Goal: Task Accomplishment & Management: Use online tool/utility

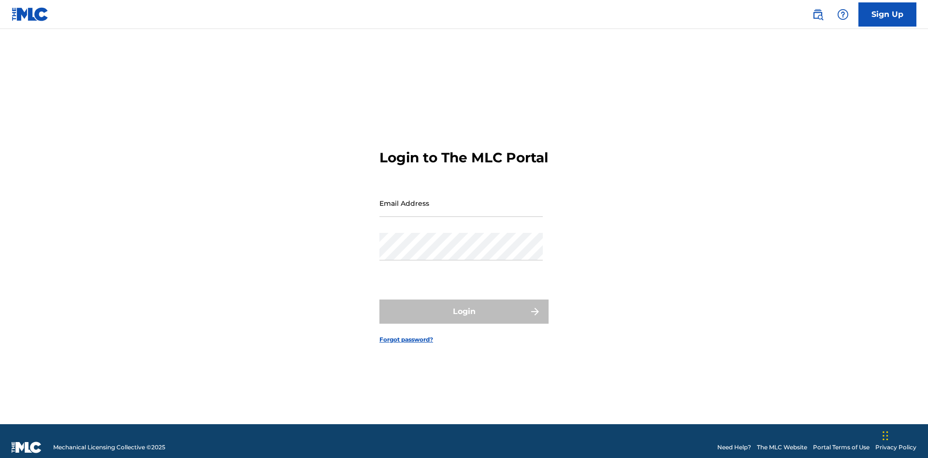
scroll to position [13, 0]
click at [461, 199] on input "Email Address" at bounding box center [460, 203] width 163 height 28
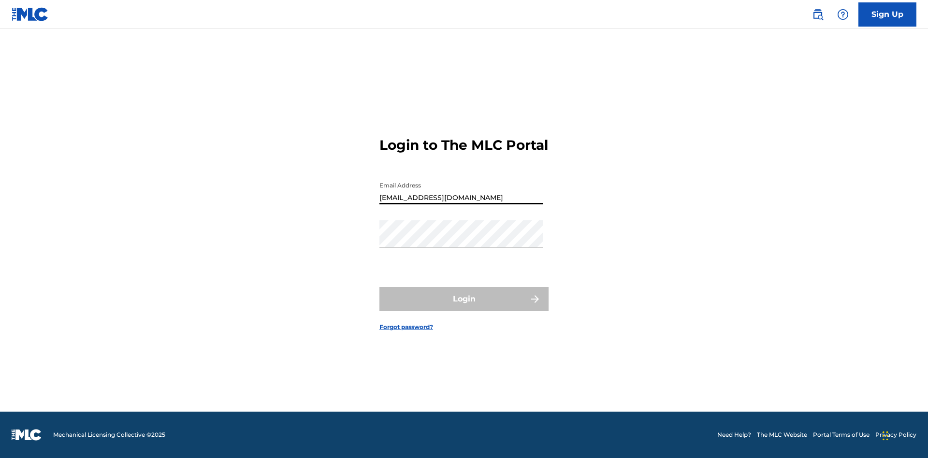
type input "Duke.McTesterson@gmail.com"
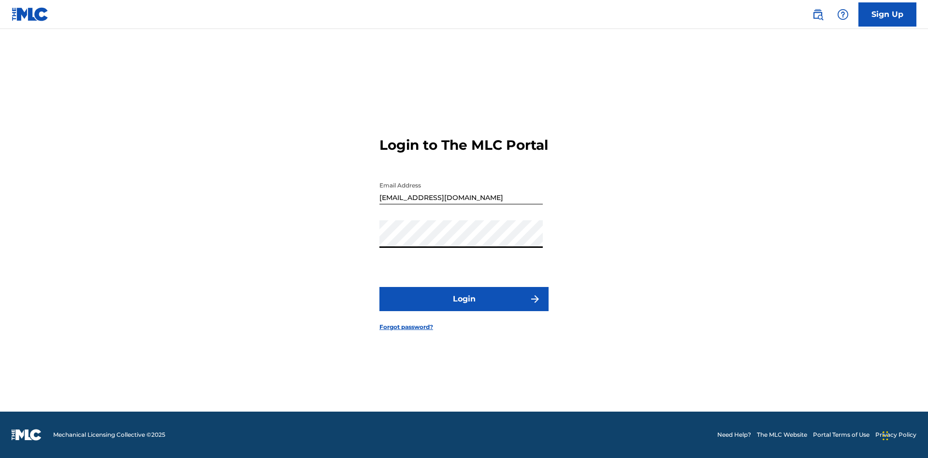
click at [464, 307] on button "Login" at bounding box center [463, 299] width 169 height 24
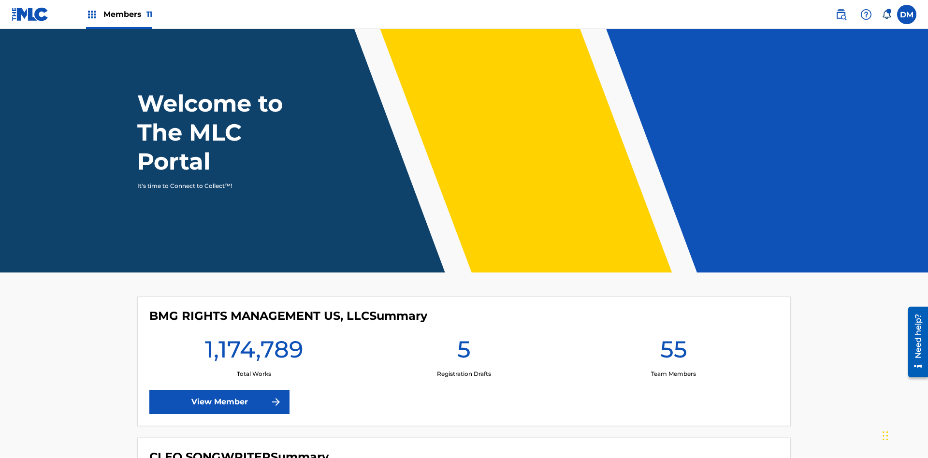
click at [119, 14] on span "Members 11" at bounding box center [127, 14] width 49 height 11
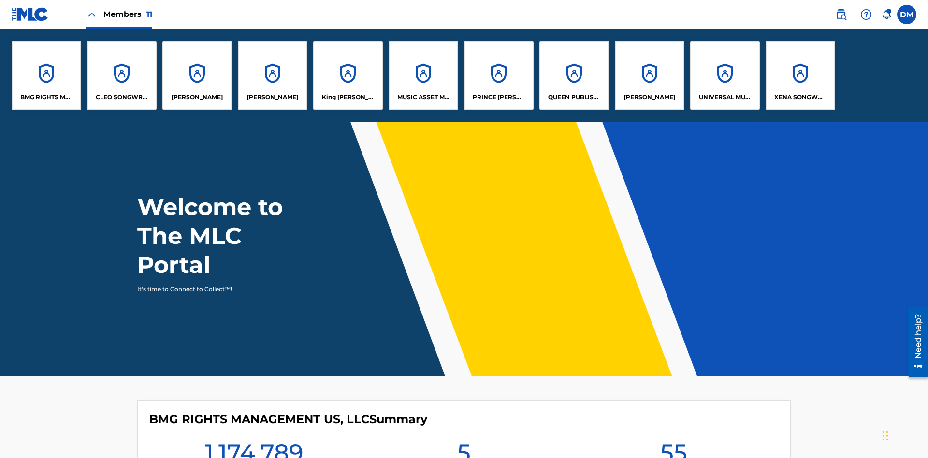
click at [46, 97] on p "BMG RIGHTS MANAGEMENT US, LLC" at bounding box center [46, 97] width 53 height 9
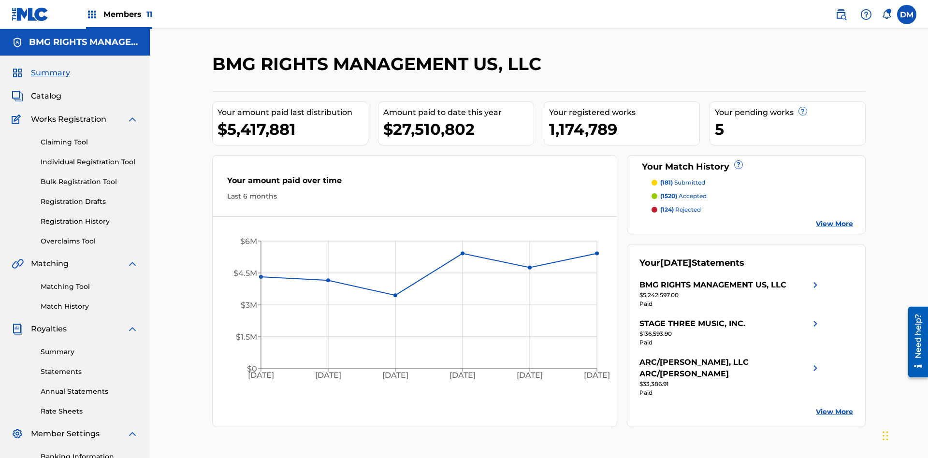
click at [89, 236] on link "Overclaims Tool" at bounding box center [90, 241] width 98 height 10
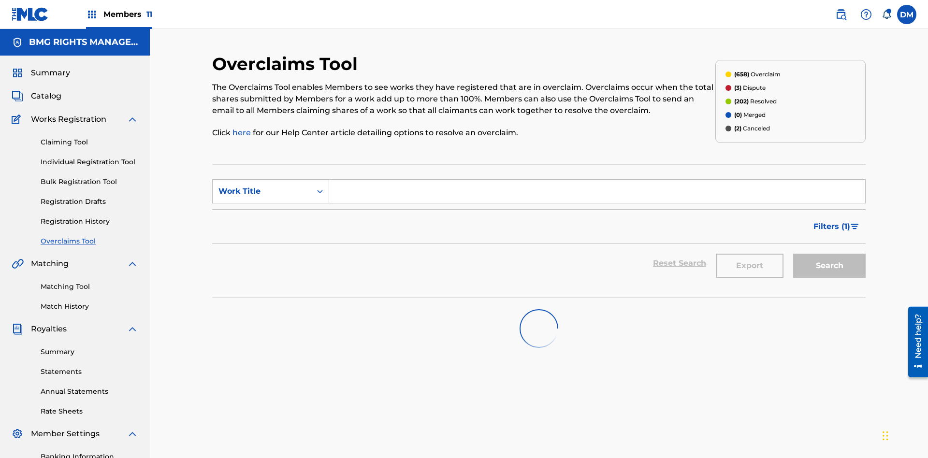
scroll to position [141, 0]
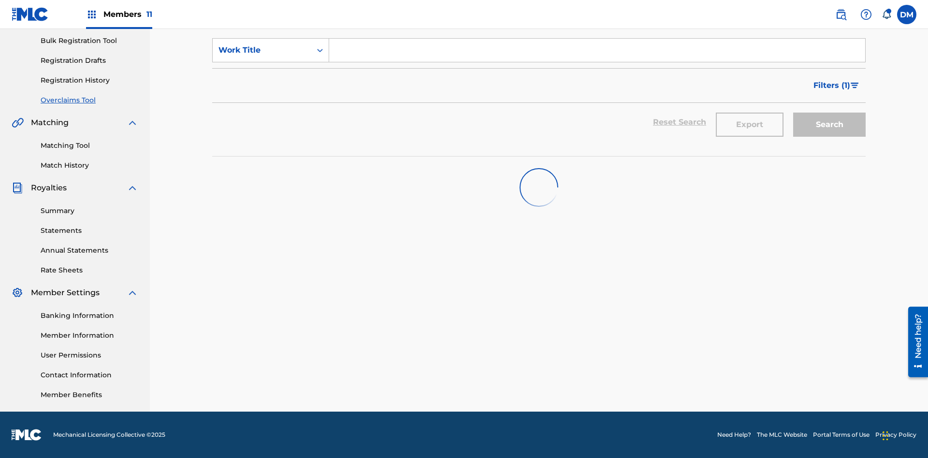
click at [831, 86] on span "Filters ( 1 )" at bounding box center [831, 86] width 37 height 12
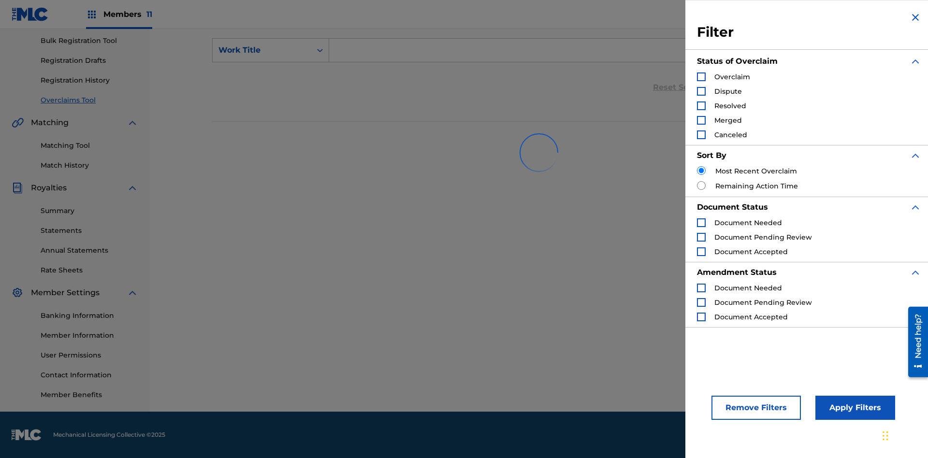
click at [701, 77] on div "Search Form" at bounding box center [701, 76] width 9 height 9
click at [853, 408] on button "Apply Filters" at bounding box center [855, 408] width 80 height 24
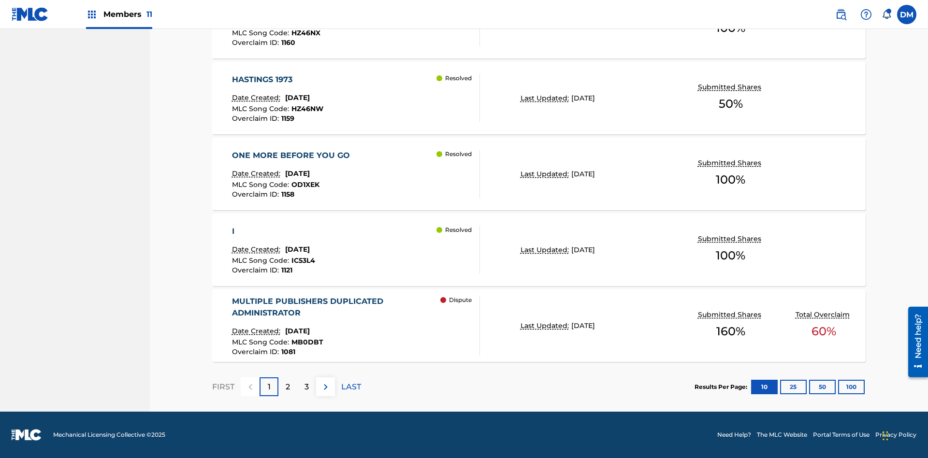
click at [838, 386] on button "100" at bounding box center [851, 387] width 27 height 14
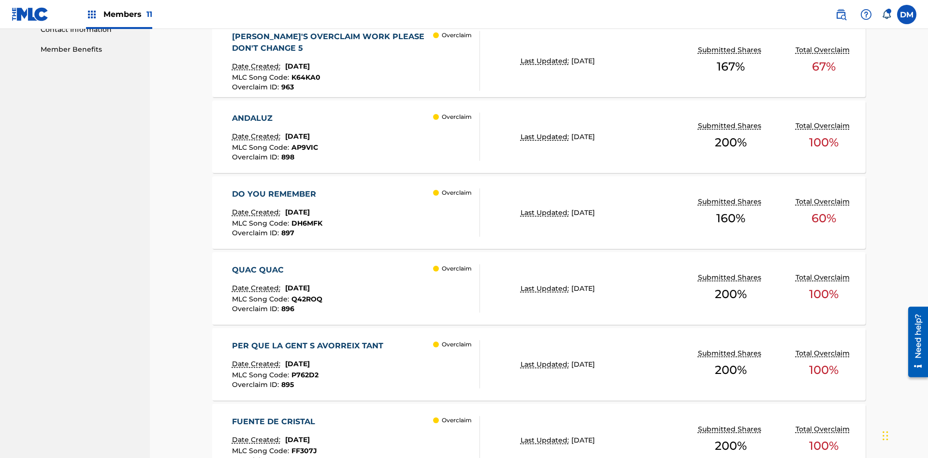
scroll to position [562, 0]
